Goal: Information Seeking & Learning: Understand process/instructions

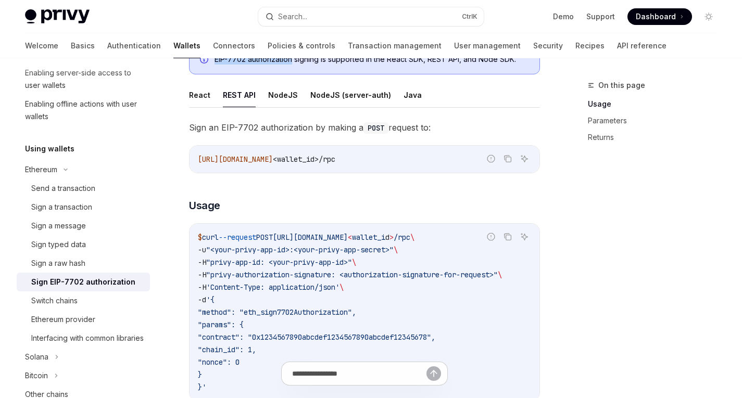
scroll to position [245, 0]
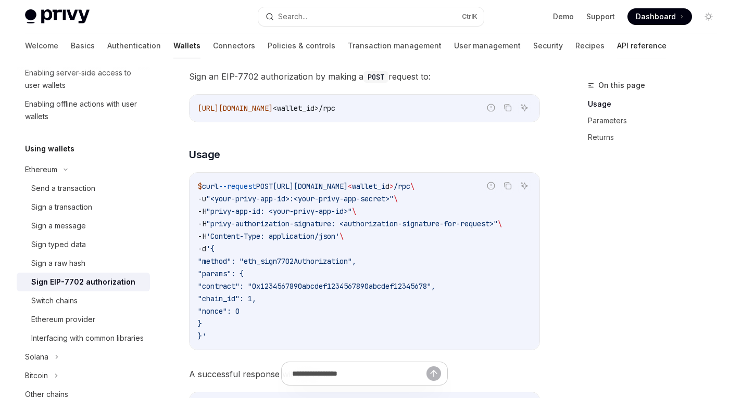
click at [617, 43] on link "API reference" at bounding box center [641, 45] width 49 height 25
type textarea "*"
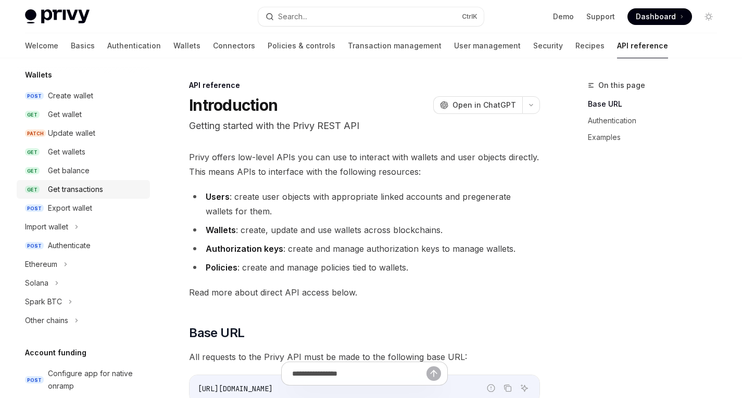
scroll to position [100, 0]
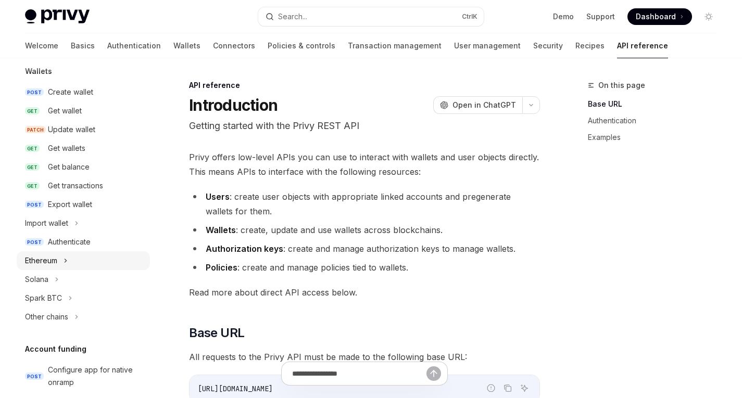
click at [62, 264] on button "Ethereum" at bounding box center [83, 260] width 133 height 19
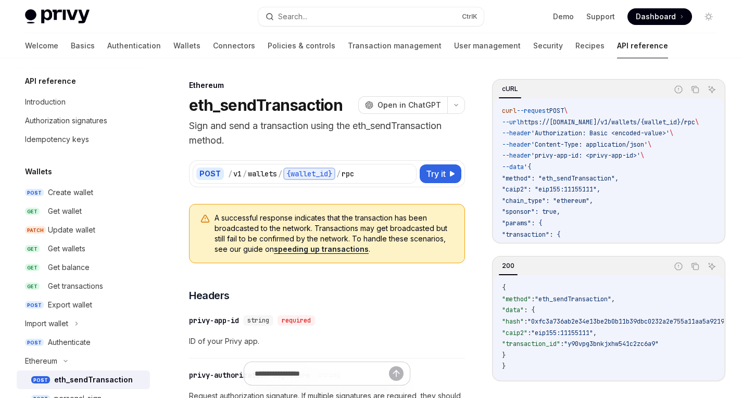
scroll to position [155, 0]
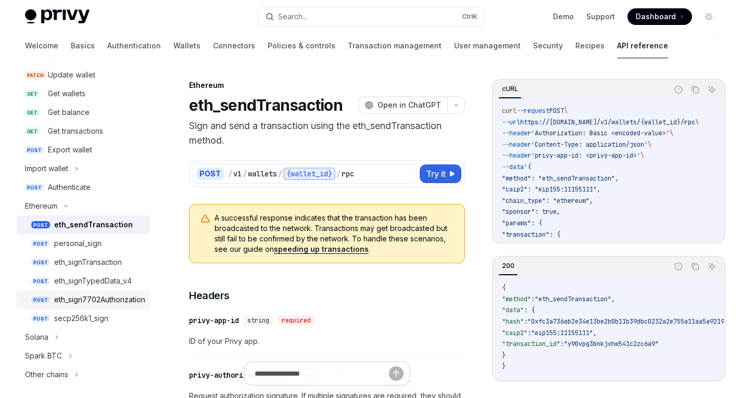
click at [102, 298] on div "eth_sign7702Authorization" at bounding box center [99, 300] width 91 height 12
type textarea "*"
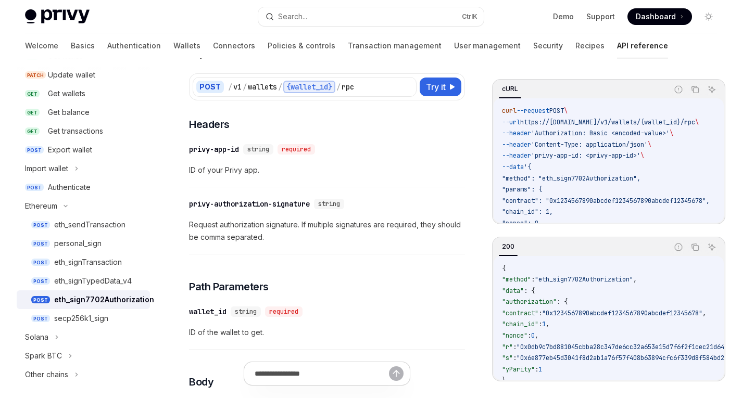
scroll to position [86, 0]
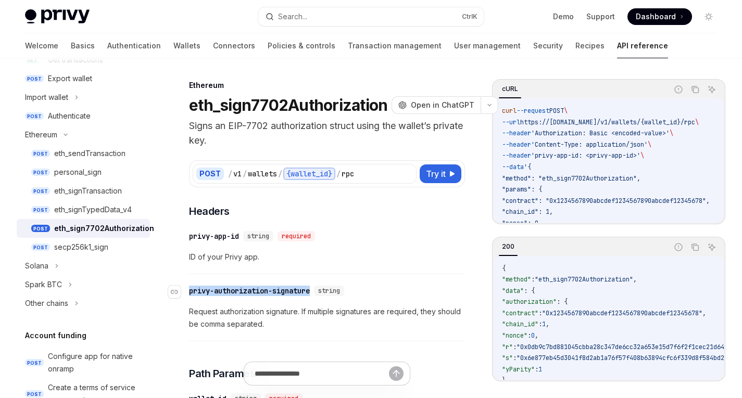
drag, startPoint x: 317, startPoint y: 293, endPoint x: 191, endPoint y: 293, distance: 126.0
click at [191, 293] on div "​ privy-authorization-signature string" at bounding box center [268, 291] width 159 height 10
copy div "privy-authorization-signature"
click at [433, 109] on span "Open in ChatGPT" at bounding box center [443, 105] width 64 height 10
click at [107, 45] on link "Authentication" at bounding box center [134, 45] width 54 height 25
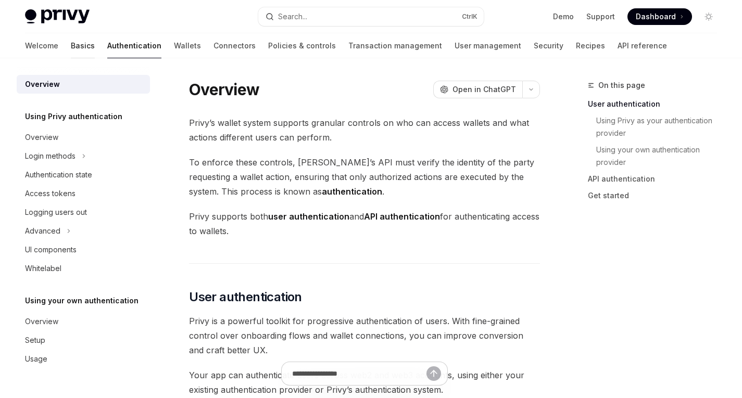
click at [71, 49] on link "Basics" at bounding box center [83, 45] width 24 height 25
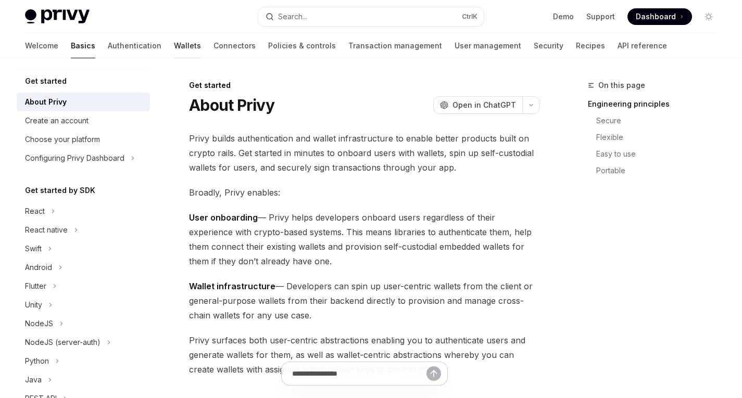
click at [174, 53] on link "Wallets" at bounding box center [187, 45] width 27 height 25
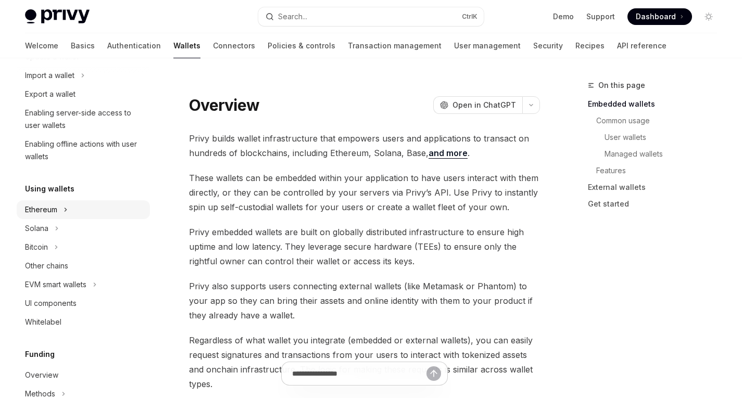
scroll to position [143, 0]
click at [43, 212] on div "Ethereum" at bounding box center [41, 209] width 32 height 12
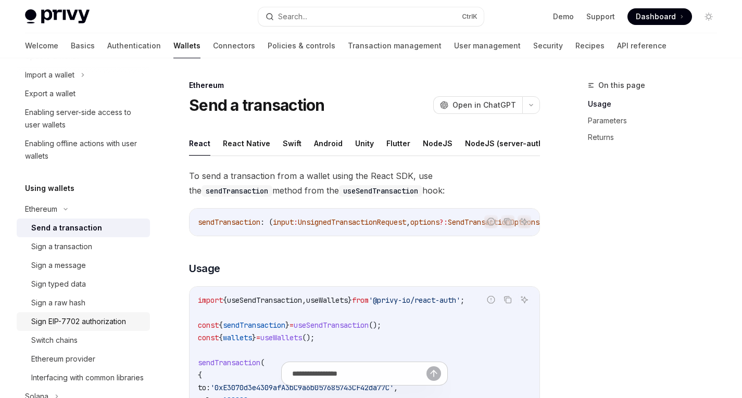
click at [79, 322] on div "Sign EIP-7702 authorization" at bounding box center [78, 321] width 95 height 12
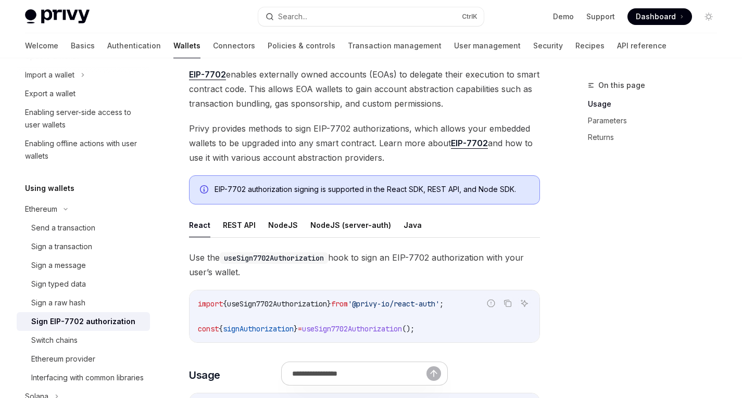
scroll to position [62, 0]
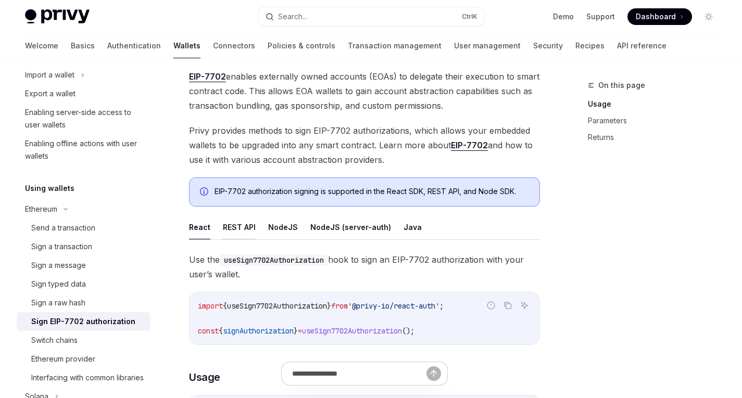
click at [232, 230] on button "REST API" at bounding box center [239, 227] width 33 height 24
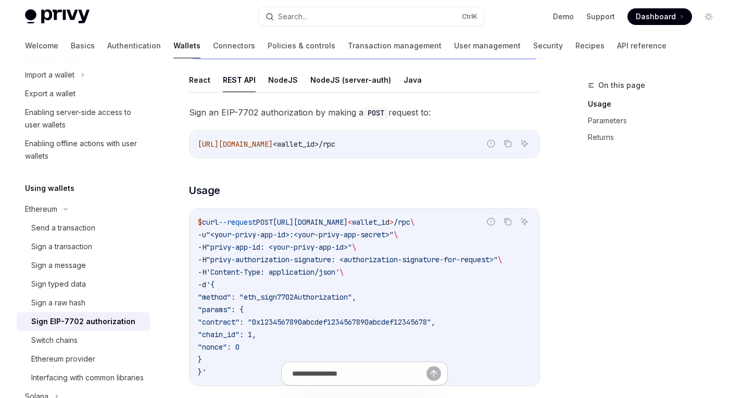
scroll to position [209, 0]
click at [190, 88] on button "React" at bounding box center [199, 80] width 21 height 24
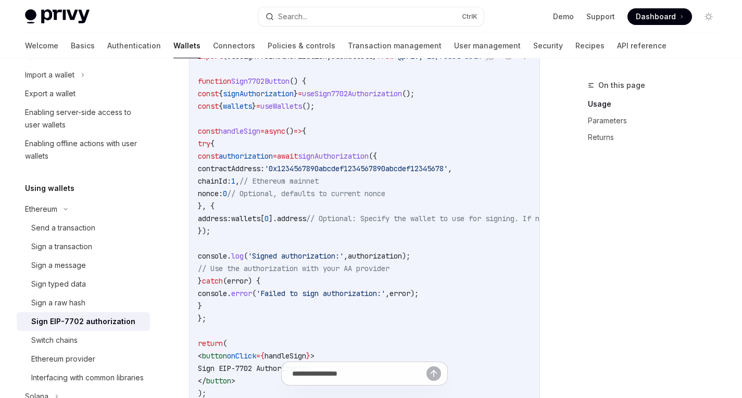
scroll to position [438, 0]
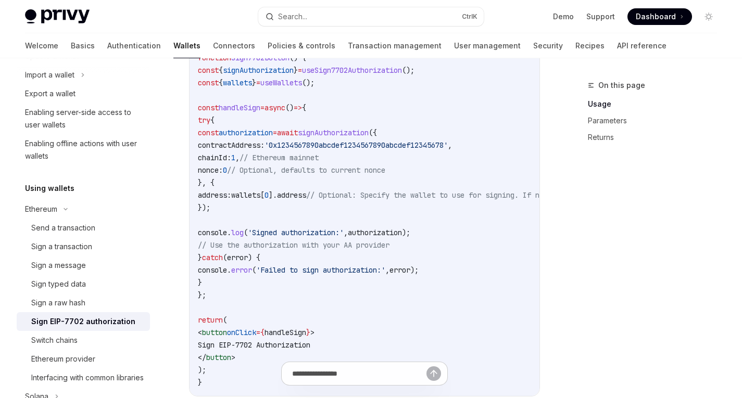
click at [339, 248] on span "// Use the authorization with your AA provider" at bounding box center [294, 244] width 192 height 9
click at [373, 246] on span "// Use the authorization with your AA provider" at bounding box center [294, 244] width 192 height 9
click at [389, 244] on span "// Use the authorization with your AA provider" at bounding box center [294, 244] width 192 height 9
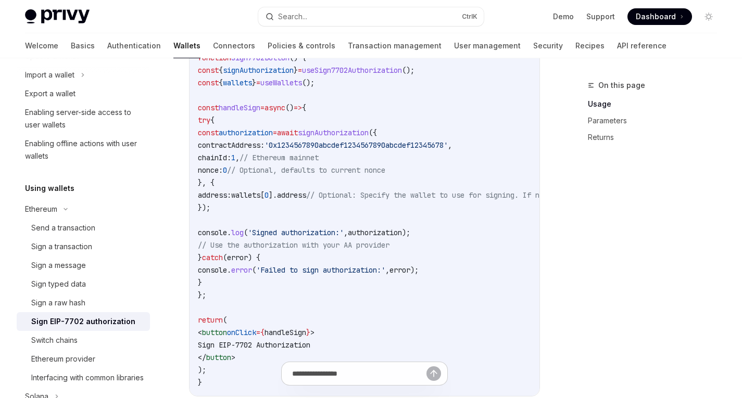
click at [389, 244] on span "// Use the authorization with your AA provider" at bounding box center [294, 244] width 192 height 9
click at [389, 243] on span "// Use the authorization with your AA provider" at bounding box center [294, 244] width 192 height 9
click at [369, 135] on span "signAuthorization" at bounding box center [333, 132] width 71 height 9
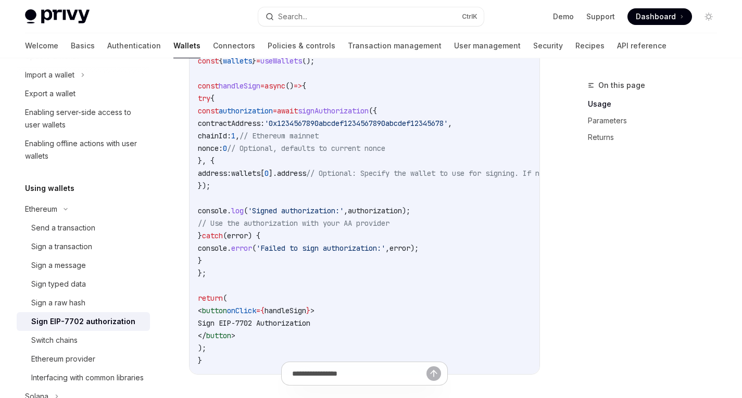
scroll to position [461, 0]
click at [273, 114] on span "authorization" at bounding box center [246, 110] width 54 height 9
click at [273, 110] on span "authorization" at bounding box center [246, 110] width 54 height 9
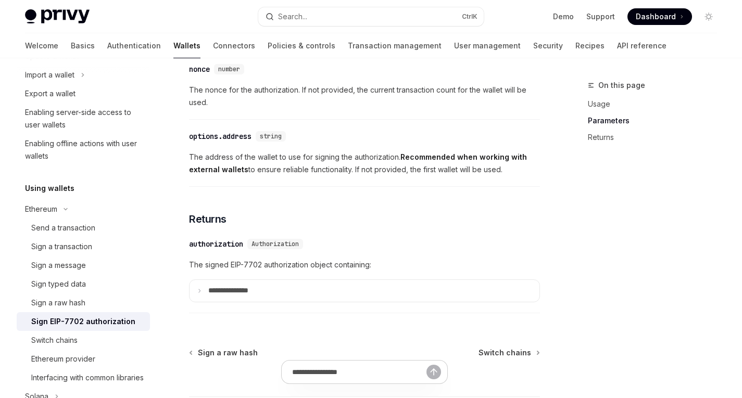
scroll to position [985, 0]
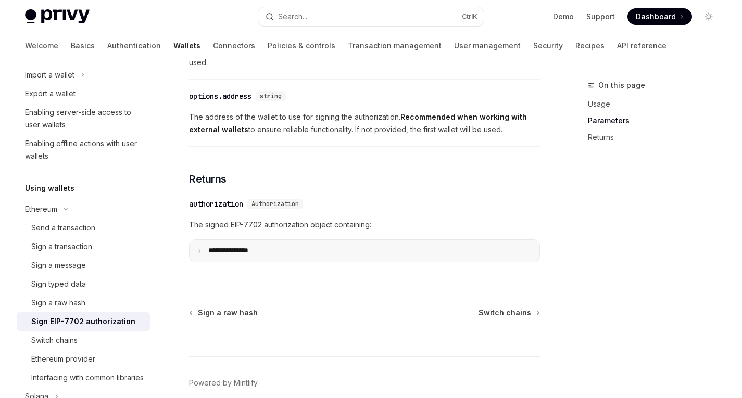
click at [277, 253] on summary "**********" at bounding box center [364, 251] width 350 height 22
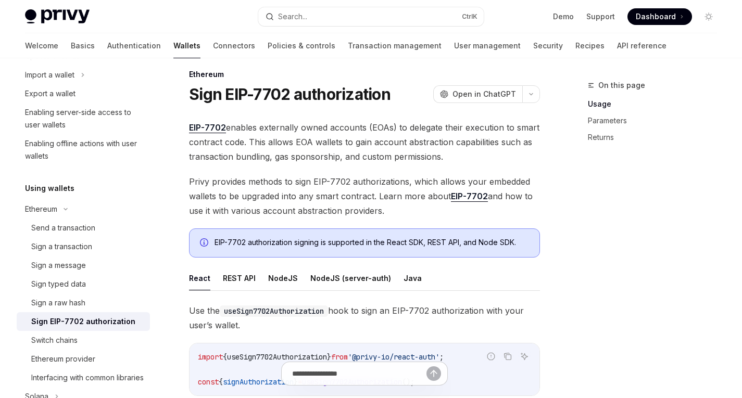
scroll to position [0, 0]
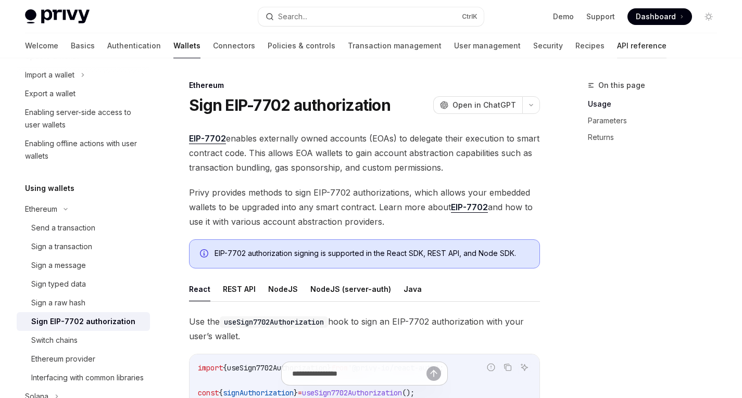
click at [617, 47] on link "API reference" at bounding box center [641, 45] width 49 height 25
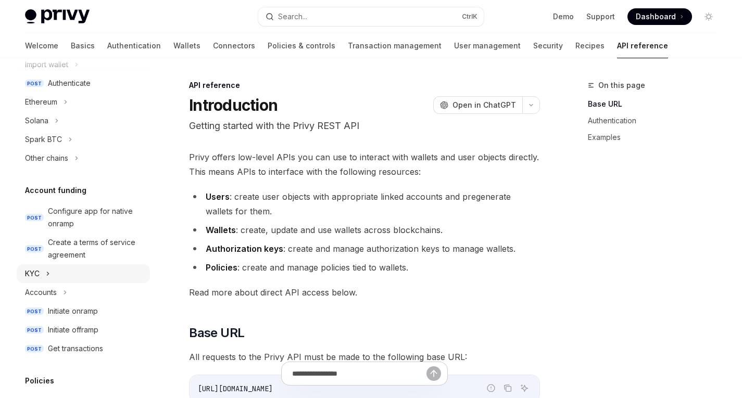
scroll to position [122, 0]
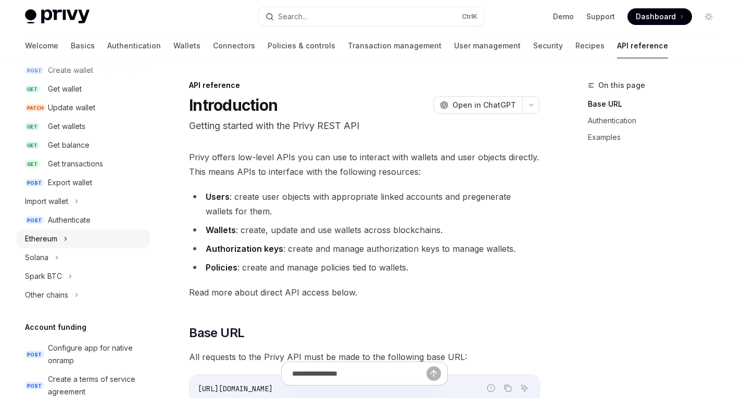
click at [59, 239] on button "Ethereum" at bounding box center [83, 239] width 133 height 19
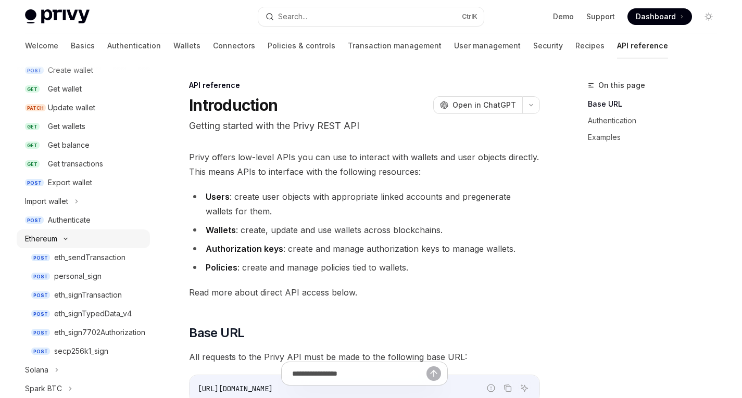
type textarea "*"
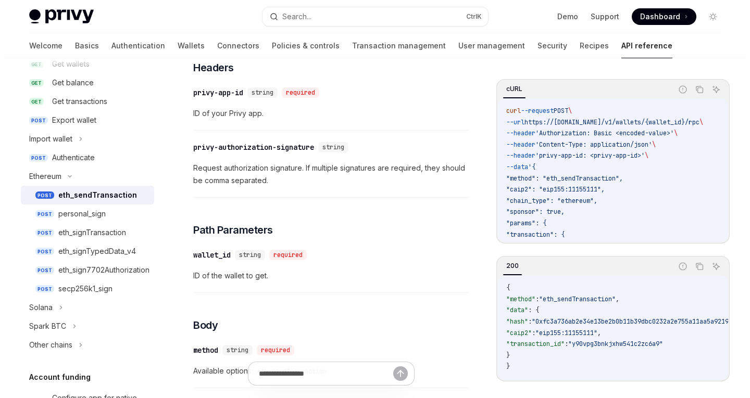
scroll to position [124, 0]
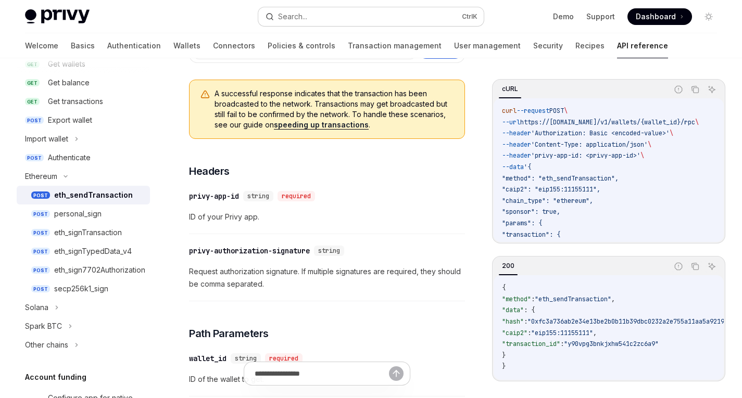
click at [296, 16] on div "Search..." at bounding box center [292, 16] width 29 height 12
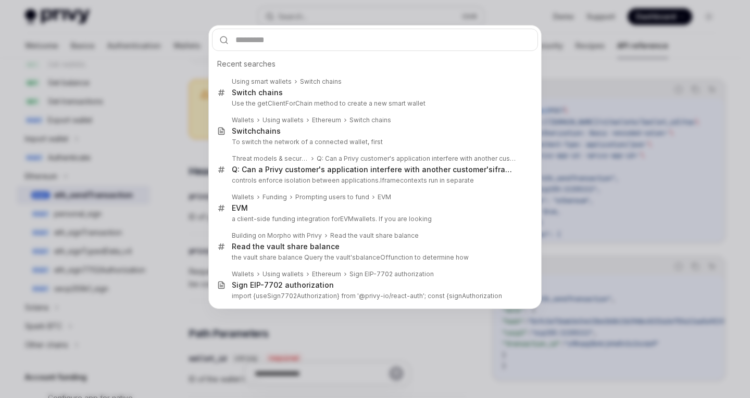
type input "**********"
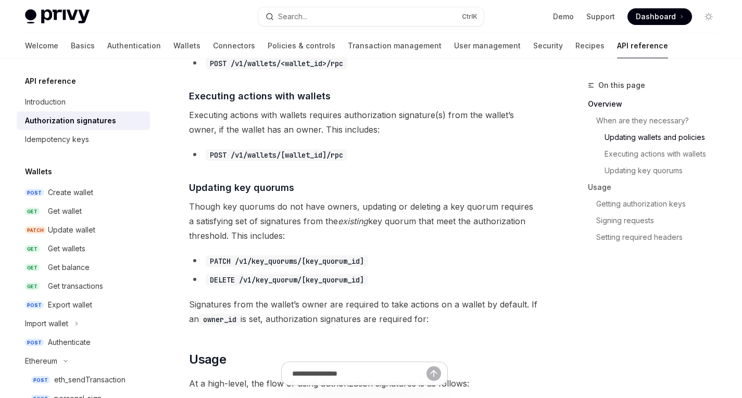
scroll to position [645, 0]
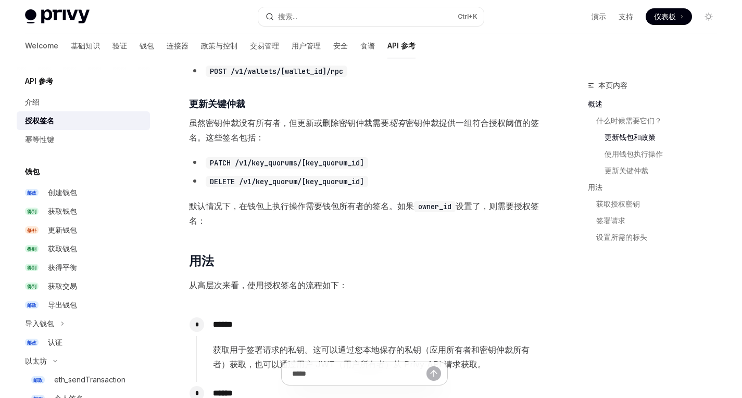
click at [386, 180] on li "DELETE /v1/key_quorum/[key_quorum_id]" at bounding box center [364, 181] width 351 height 15
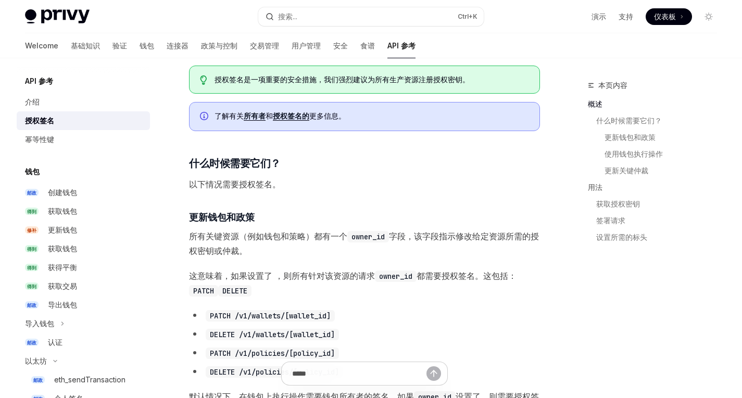
scroll to position [204, 0]
click at [361, 244] on span "所有关键资源（例如钱包和策略）都有一个 owner_id 字段，该字段指示修改给定资源所需的授权密钥或仲裁。" at bounding box center [364, 243] width 351 height 29
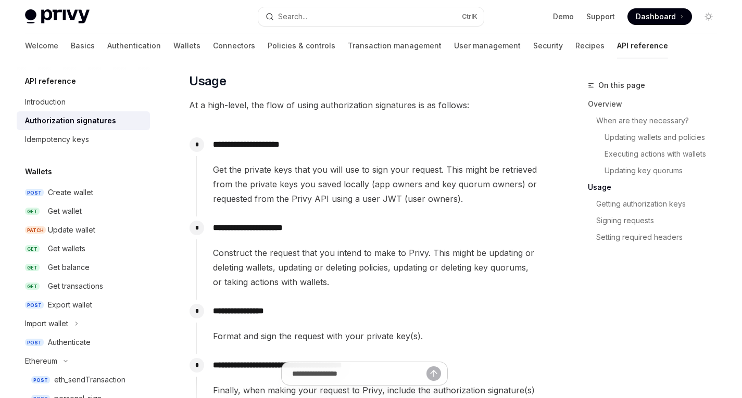
scroll to position [924, 0]
click at [465, 185] on span "Get the private keys that you will use to sign your request. This might be retr…" at bounding box center [376, 184] width 326 height 44
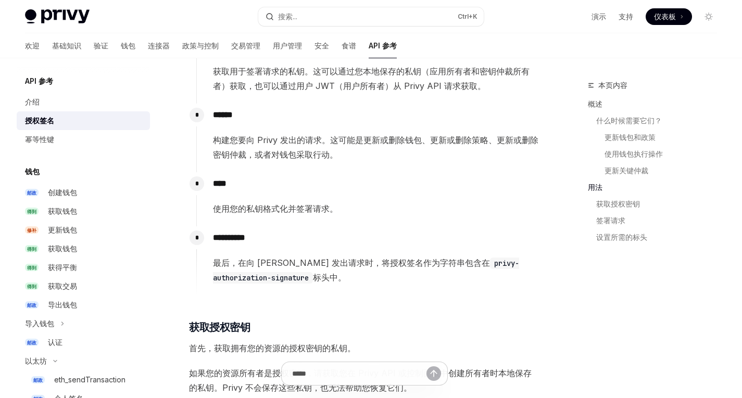
click at [464, 166] on div "* ****** 构建您要向 Privy 发出的请求。这可能是更新或删除钱包、更新或删除策略、更新或删除密钥仲裁，或者对钱包采取行动。" at bounding box center [368, 138] width 344 height 69
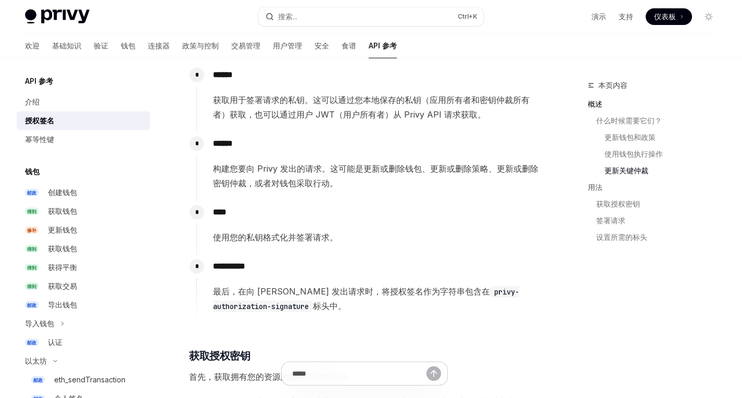
scroll to position [895, 0]
click at [541, 124] on div "API 参考 授权签名 OpenAI 在 ChatGPT 中打开 使用授权签名保护 Privy API 请求 OpenAI 在 ChatGPT 中打开 ​ 概…" at bounding box center [267, 143] width 550 height 1919
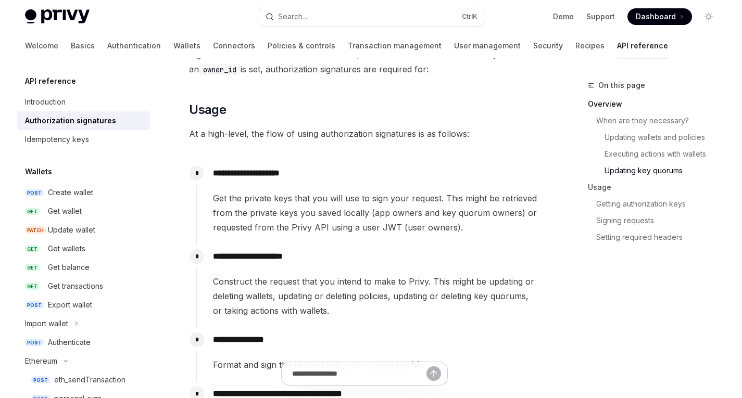
click at [486, 238] on div "**********" at bounding box center [368, 203] width 344 height 83
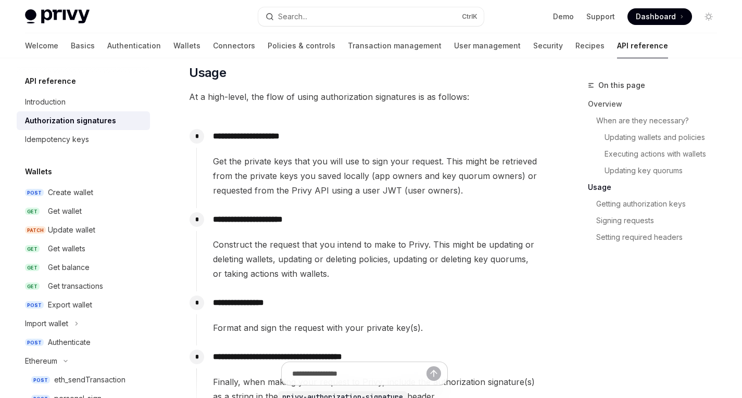
scroll to position [932, 0]
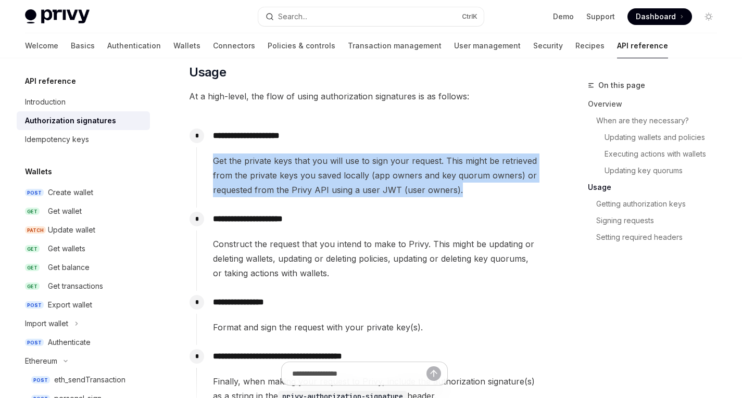
drag, startPoint x: 461, startPoint y: 192, endPoint x: 211, endPoint y: 162, distance: 251.0
click at [211, 162] on div "**********" at bounding box center [368, 160] width 344 height 73
copy span "Get the private keys that you will use to sign your request. This might be retr…"
click at [477, 196] on span "Get the private keys that you will use to sign your request. This might be retr…" at bounding box center [376, 176] width 326 height 44
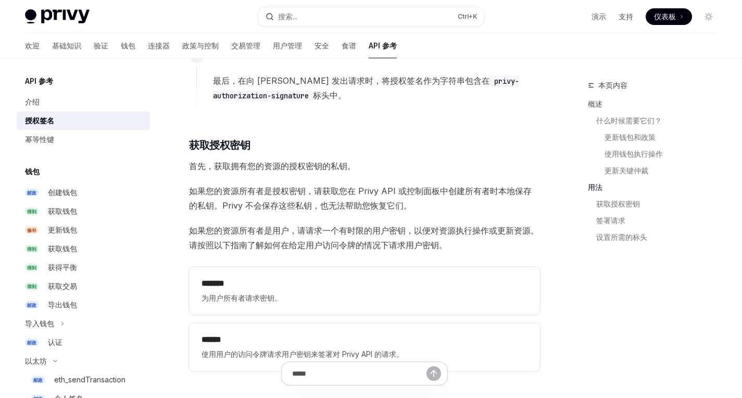
scroll to position [1106, 0]
click at [231, 233] on font "如果您的资源所有者是用户，请请求一个有时限的用户密钥，以便对资源执行操作或更新资源。请按照以下指南了解如何在给定用户访问令牌的情况下请求用户密钥。" at bounding box center [364, 238] width 350 height 25
click at [259, 229] on font "如果您的资源所有者是用户，请请求一个有时限的用户密钥，以便对资源执行操作或更新资源。请按照以下指南了解如何在给定用户访问令牌的情况下请求用户密钥。" at bounding box center [364, 238] width 350 height 25
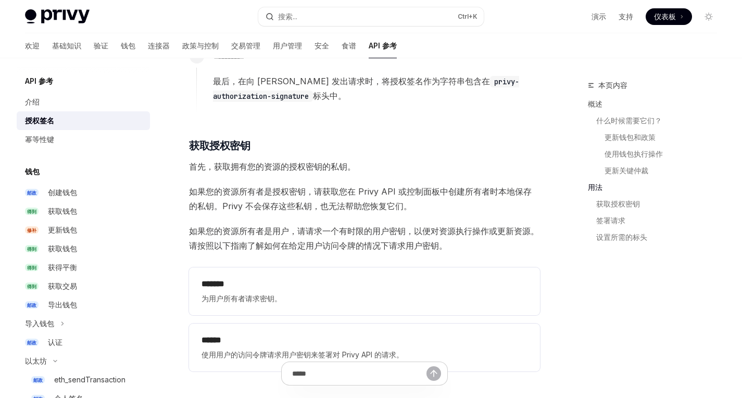
click at [272, 228] on font "如果您的资源所有者是用户，请请求一个有时限的用户密钥，以便对资源执行操作或更新资源。请按照以下指南了解如何在给定用户访问令牌的情况下请求用户密钥。" at bounding box center [364, 238] width 350 height 25
click at [298, 226] on font "如果您的资源所有者是用户，请请求一个有时限的用户密钥，以便对资源执行操作或更新资源。请按照以下指南了解如何在给定用户访问令牌的情况下请求用户密钥。" at bounding box center [364, 238] width 350 height 25
click at [314, 228] on font "如果您的资源所有者是用户，请请求一个有时限的用户密钥，以便对资源执行操作或更新资源。请按照以下指南了解如何在给定用户访问令牌的情况下请求用户密钥。" at bounding box center [364, 238] width 350 height 25
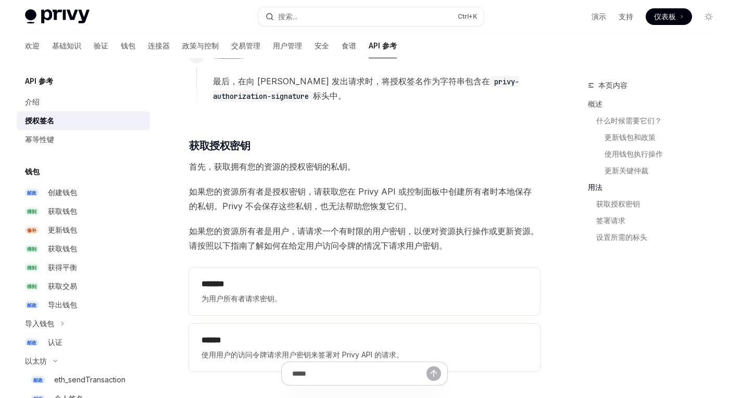
click at [344, 228] on font "如果您的资源所有者是用户，请请求一个有时限的用户密钥，以便对资源执行操作或更新资源。请按照以下指南了解如何在给定用户访问令牌的情况下请求用户密钥。" at bounding box center [364, 238] width 350 height 25
click at [613, 74] on div "本页内容 概述 什么时候需要它们？ 更新钱包和政策 使用钱包执行操作 更新关键仲裁 用法 获取授权密钥 签署请求 设置所需的标头" at bounding box center [656, 156] width 137 height 196
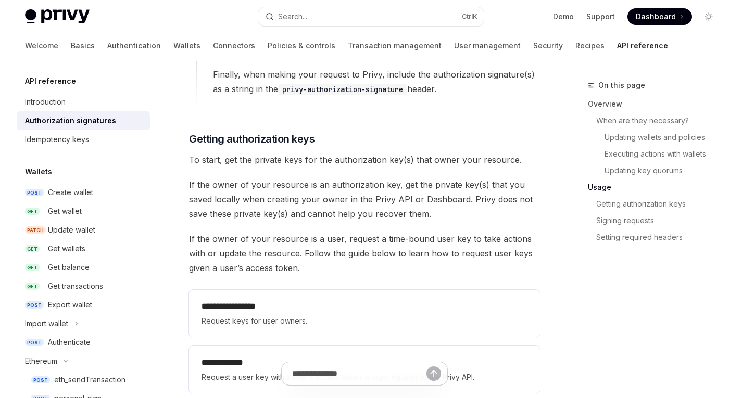
scroll to position [1240, 0]
click at [366, 185] on span "If the owner of your resource is an authorization key, get the private key(s) t…" at bounding box center [364, 199] width 351 height 44
click at [381, 185] on span "If the owner of your resource is an authorization key, get the private key(s) t…" at bounding box center [364, 199] width 351 height 44
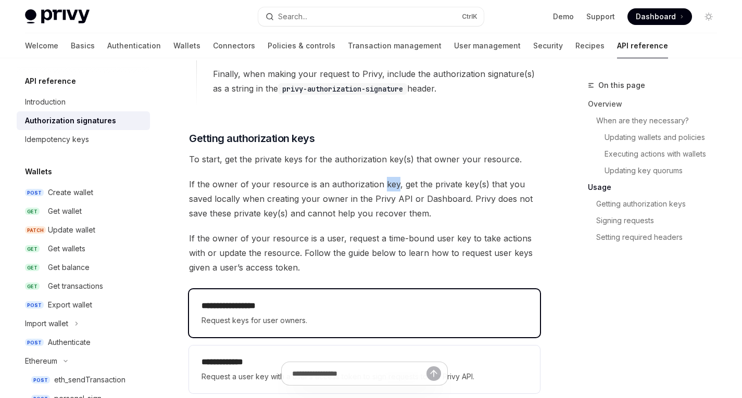
click at [286, 309] on h2 "**********" at bounding box center [364, 306] width 326 height 12
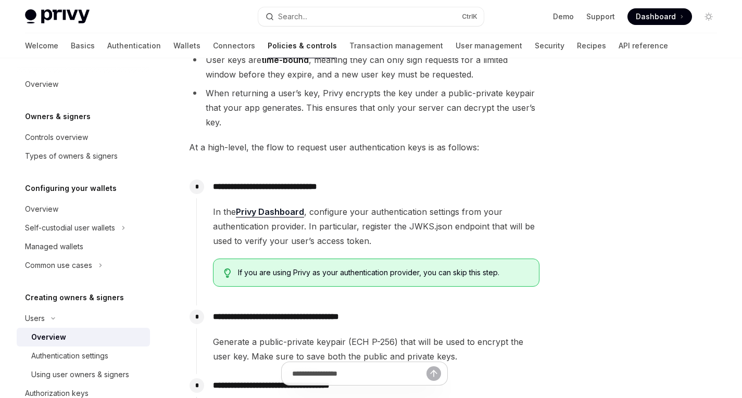
scroll to position [243, 0]
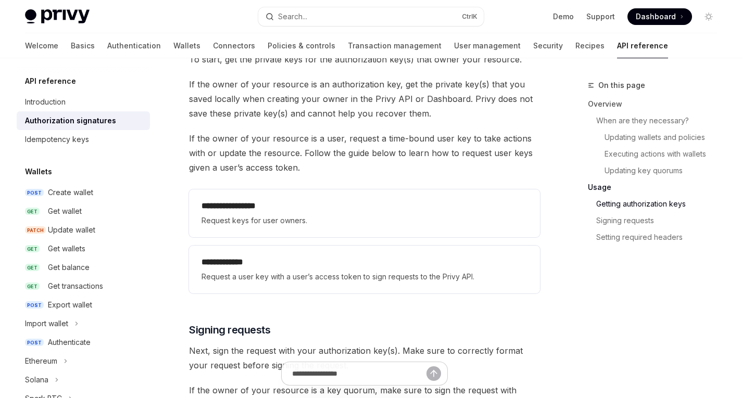
scroll to position [1340, 0]
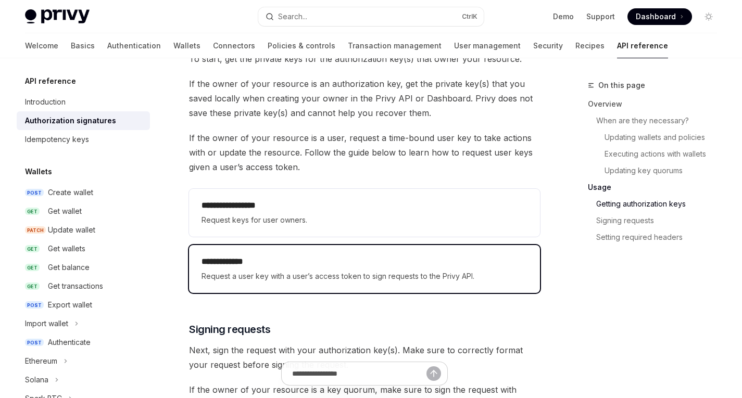
drag, startPoint x: 288, startPoint y: 268, endPoint x: 265, endPoint y: 273, distance: 24.1
click at [265, 273] on span "Request a user key with a user’s access token to sign requests to the Privy API." at bounding box center [364, 276] width 326 height 12
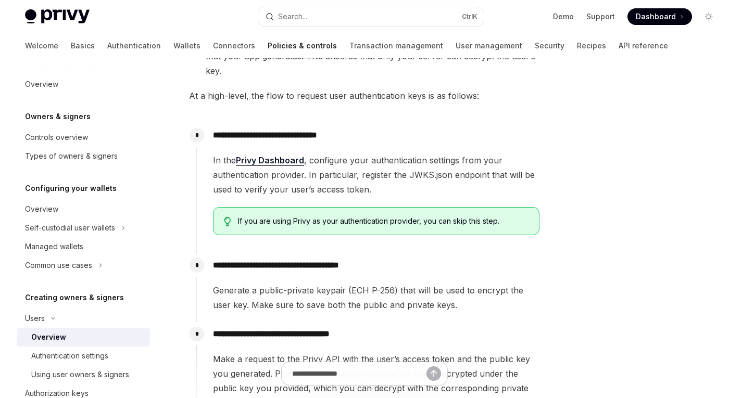
scroll to position [294, 0]
click at [284, 164] on link "Privy Dashboard" at bounding box center [270, 160] width 68 height 11
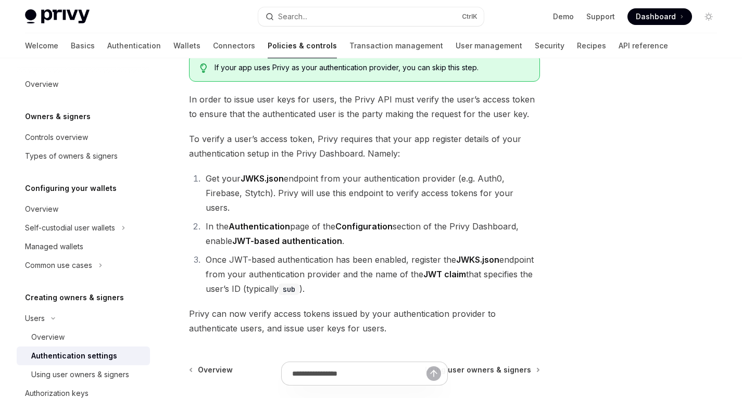
scroll to position [172, 0]
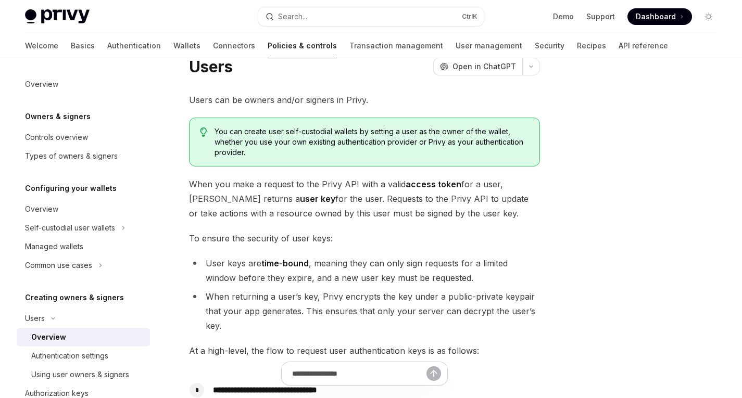
scroll to position [39, 0]
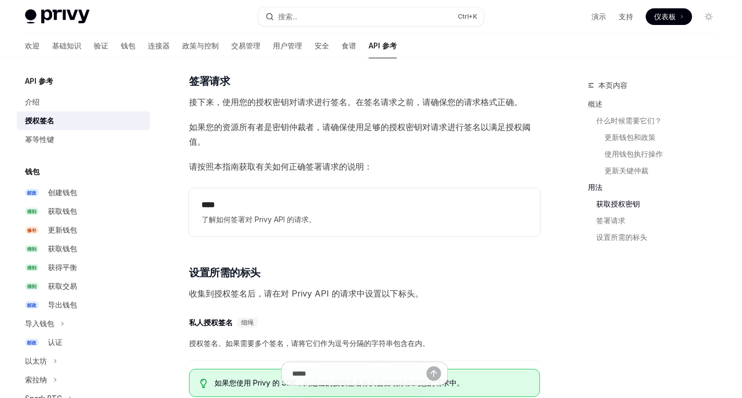
scroll to position [1433, 0]
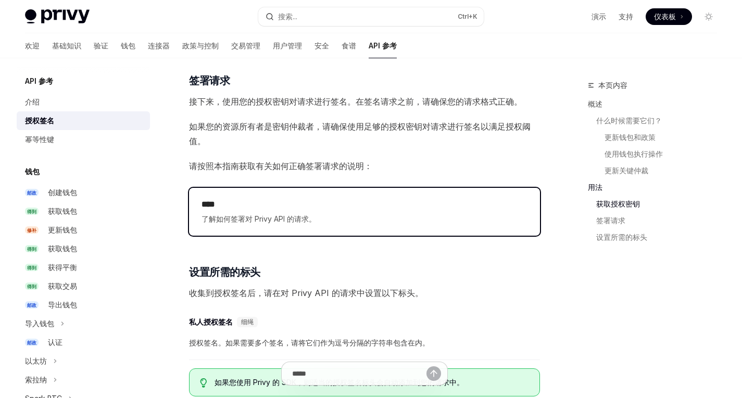
click at [322, 211] on div "**** 了解如何签署对 Privy API 的请求。" at bounding box center [364, 211] width 326 height 27
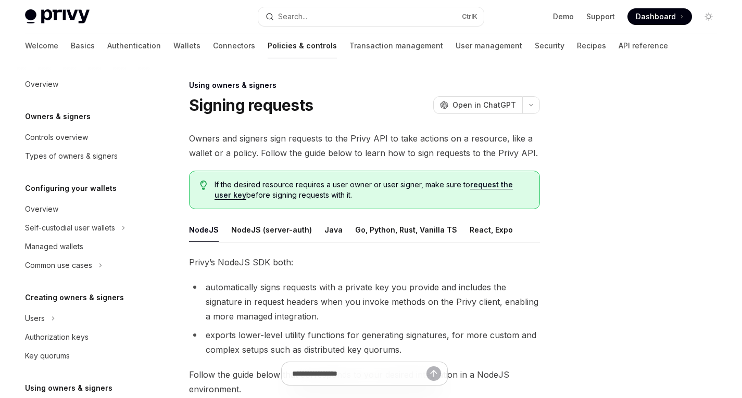
scroll to position [237, 0]
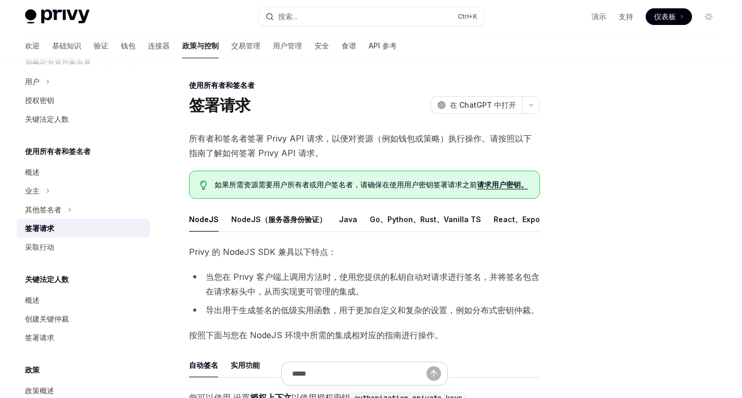
click at [611, 93] on div at bounding box center [646, 238] width 158 height 319
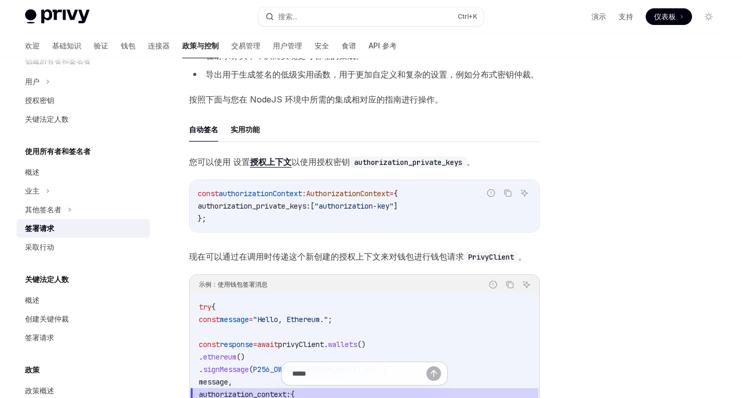
scroll to position [235, 0]
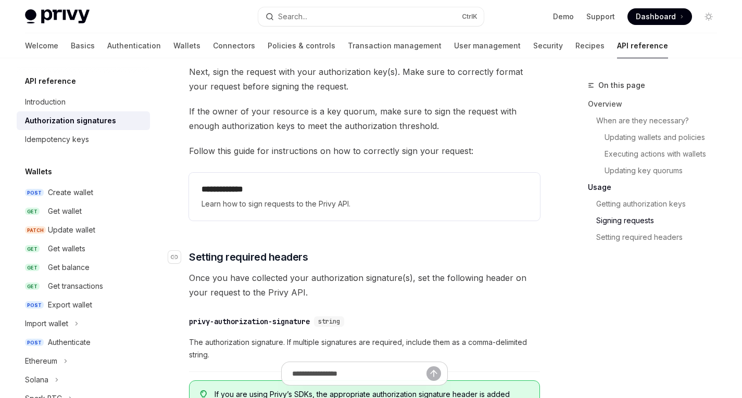
scroll to position [1618, 0]
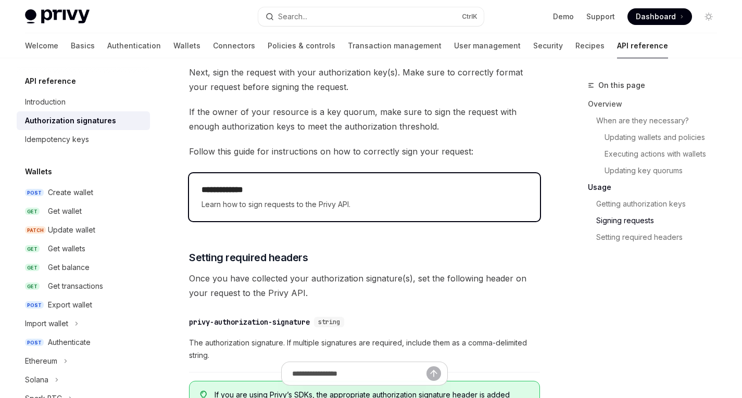
click at [282, 199] on span "Learn how to sign requests to the Privy API." at bounding box center [364, 204] width 326 height 12
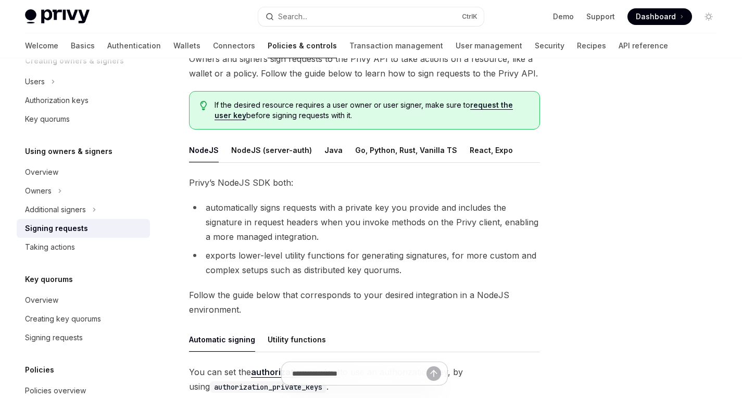
scroll to position [79, 0]
click at [331, 150] on button "Java" at bounding box center [333, 150] width 18 height 24
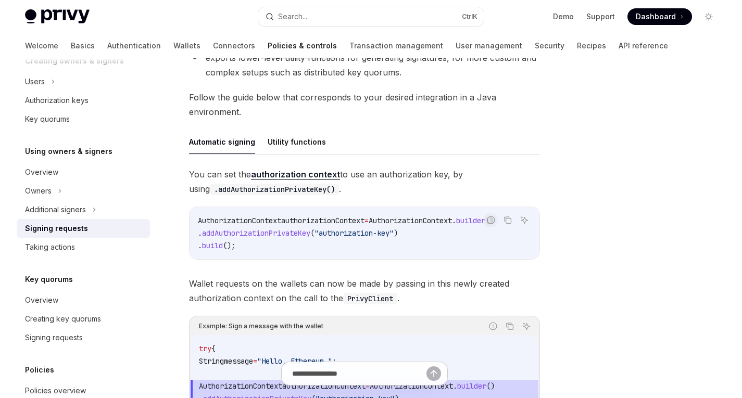
click at [251, 221] on span "AuthorizationContext" at bounding box center [239, 220] width 83 height 9
copy span "AuthorizationContext"
click at [353, 226] on code "AuthorizationContext authorizationContext = AuthorizationContext . builder () .…" at bounding box center [364, 232] width 333 height 37
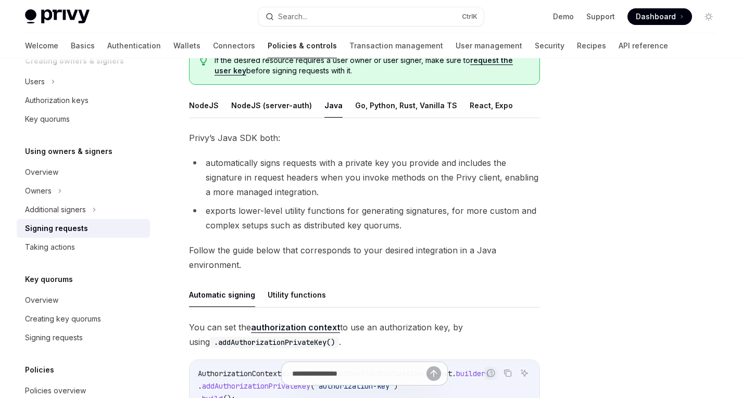
scroll to position [124, 0]
click at [470, 107] on button "React, Expo" at bounding box center [491, 106] width 43 height 24
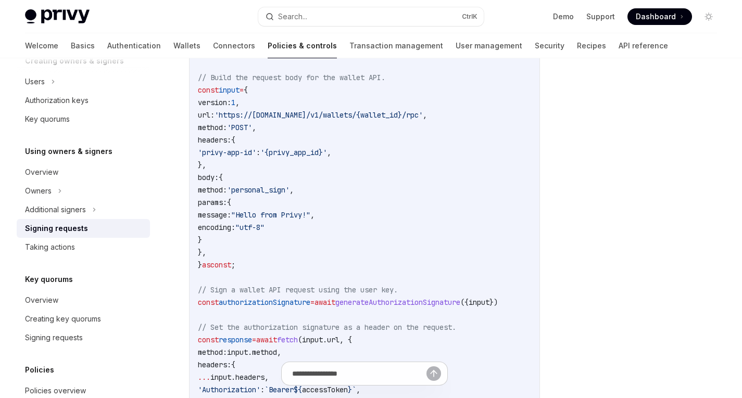
scroll to position [335, 0]
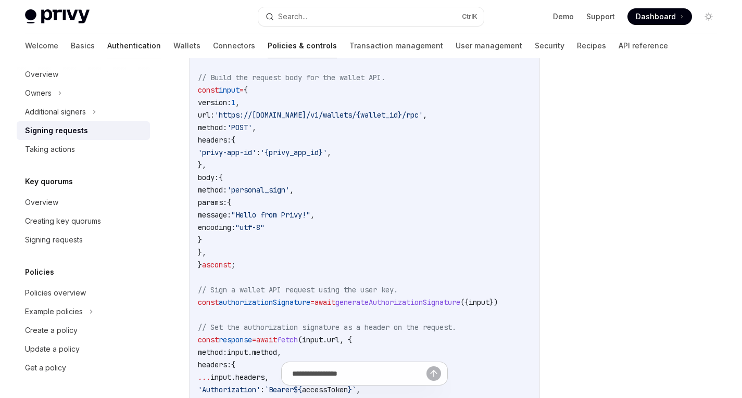
click at [107, 56] on link "Authentication" at bounding box center [134, 45] width 54 height 25
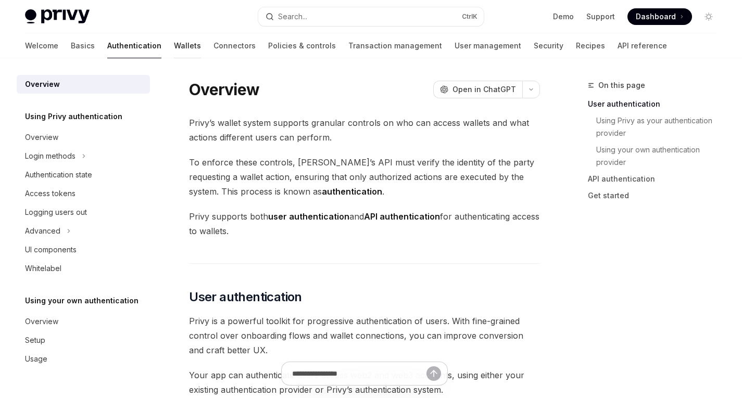
click at [174, 42] on link "Wallets" at bounding box center [187, 45] width 27 height 25
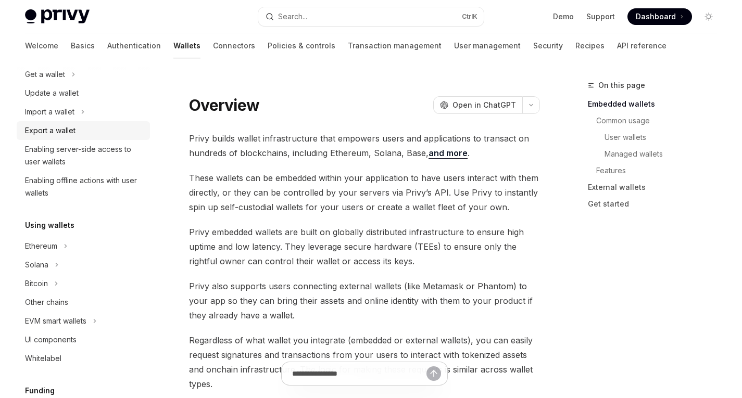
scroll to position [110, 0]
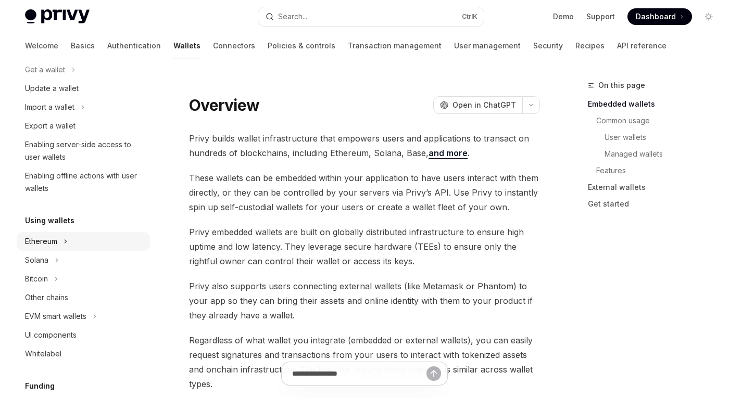
click at [45, 243] on div "Ethereum" at bounding box center [41, 241] width 32 height 12
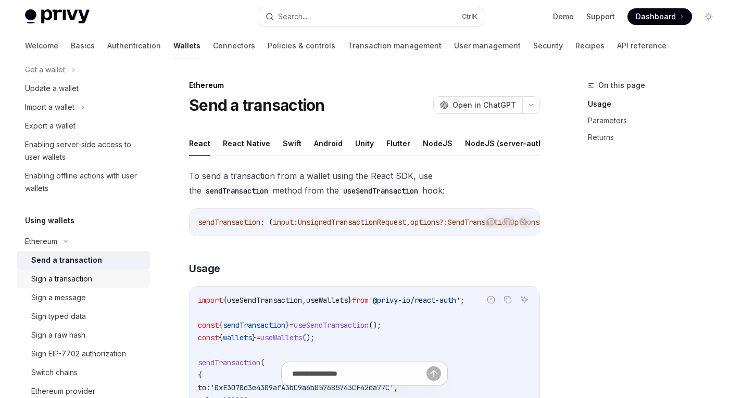
click at [76, 286] on link "Sign a transaction" at bounding box center [83, 279] width 133 height 19
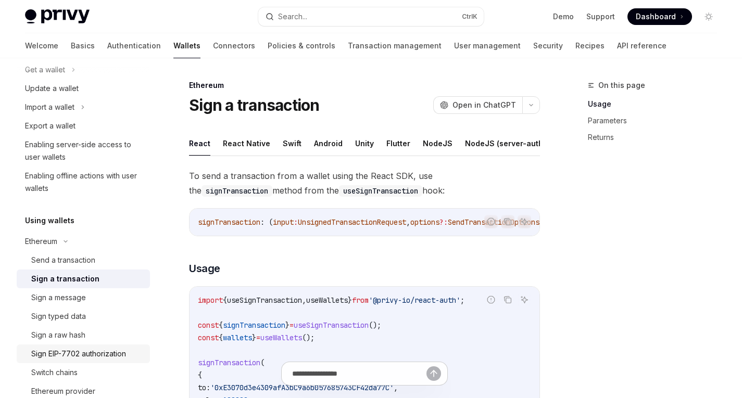
click at [64, 349] on div "Sign EIP-7702 authorization" at bounding box center [78, 354] width 95 height 12
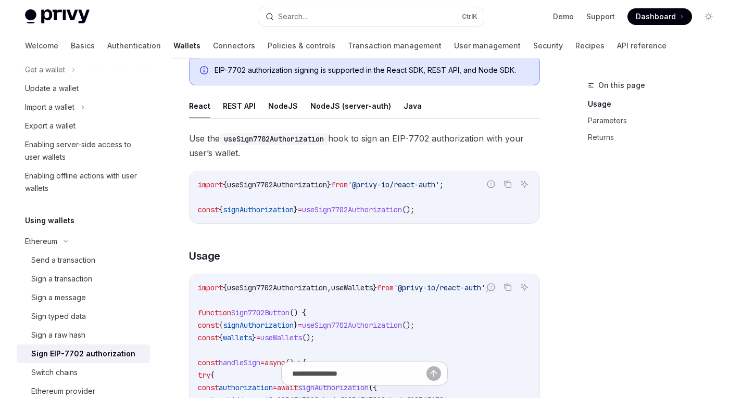
scroll to position [184, 0]
click at [238, 105] on button "REST API" at bounding box center [239, 105] width 33 height 24
type textarea "*"
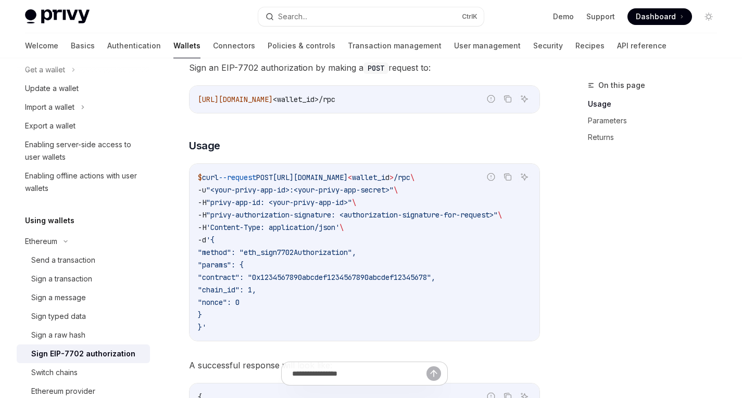
scroll to position [255, 0]
click at [325, 194] on span ""<your-privy-app-id>:<your-privy-app-secret>"" at bounding box center [299, 189] width 187 height 9
click at [246, 205] on span ""privy-app-id: <your-privy-app-id>"" at bounding box center [279, 201] width 146 height 9
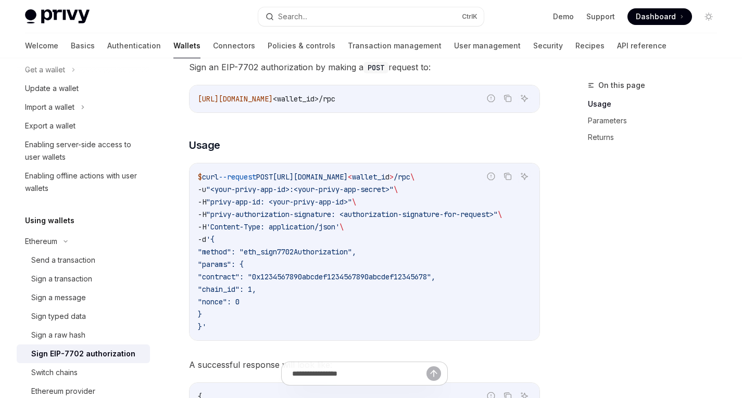
click at [307, 207] on code "$ curl --request POST https://api.privy.io/v1/wallets/ < wallet_i d > /rpc \ -u…" at bounding box center [364, 252] width 333 height 162
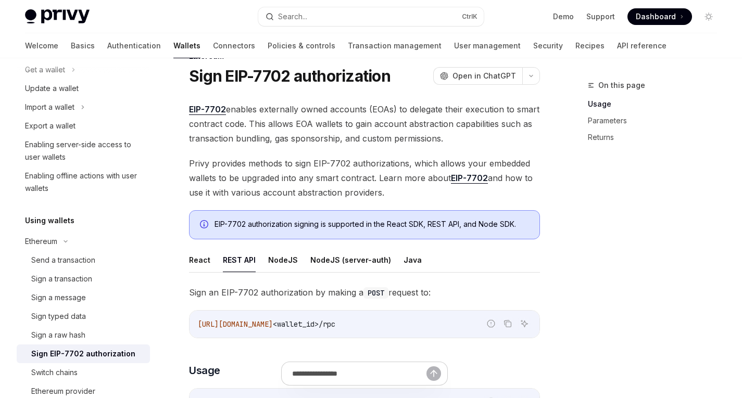
scroll to position [0, 0]
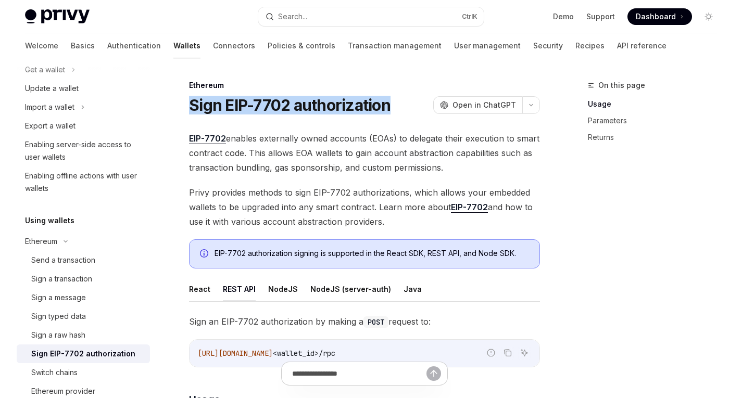
drag, startPoint x: 392, startPoint y: 105, endPoint x: 191, endPoint y: 105, distance: 200.9
click at [191, 105] on div "Sign EIP-7702 authorization OpenAI Open in ChatGPT" at bounding box center [364, 105] width 351 height 19
copy h1 "Sign EIP-7702 authorization"
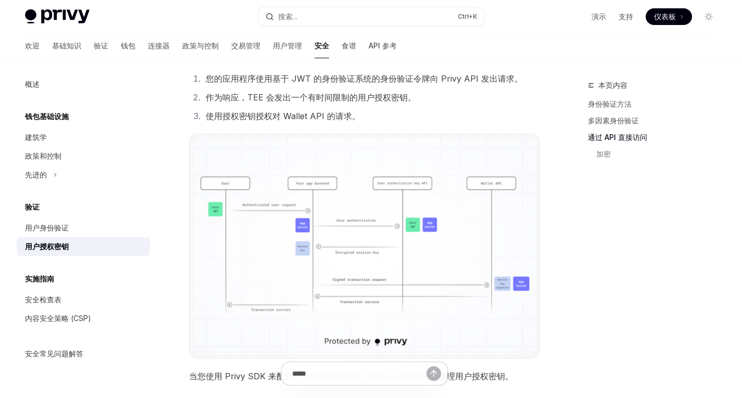
scroll to position [648, 0]
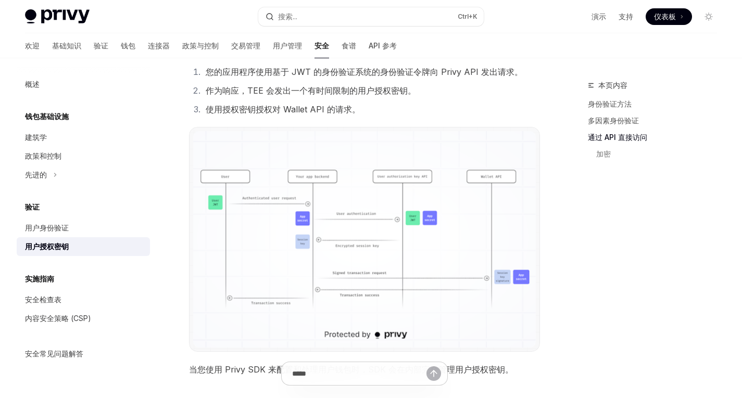
click at [313, 255] on img at bounding box center [364, 239] width 343 height 217
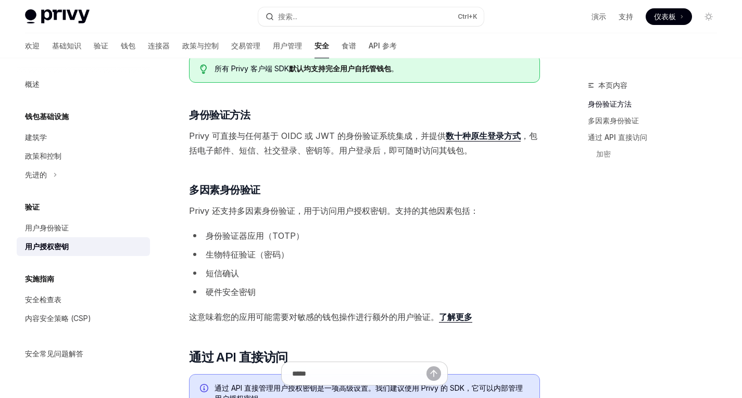
scroll to position [162, 0]
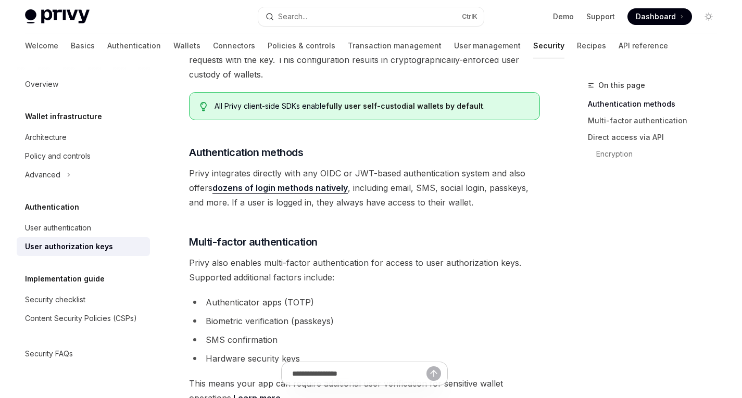
click at [584, 255] on div "On this page Authentication methods Multi-factor authentication Direct access v…" at bounding box center [646, 238] width 158 height 319
